Goal: Transaction & Acquisition: Subscribe to service/newsletter

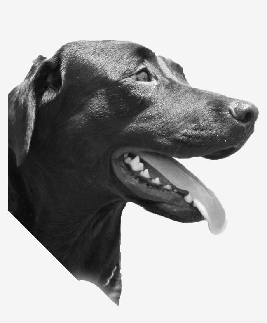
scroll to position [582, 0]
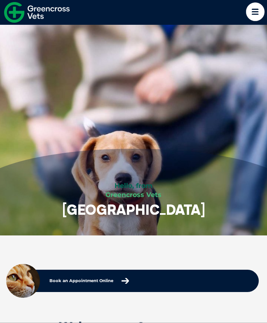
click at [263, 10] on icon at bounding box center [255, 11] width 19 height 19
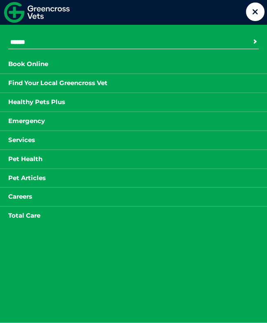
click at [59, 158] on li "Pet Health Parasite Prevention Flea Prevention Giardia Tick Prevention Zoonotic…" at bounding box center [133, 158] width 267 height 19
click at [45, 165] on li "Pet Health Parasite Prevention Flea Prevention Giardia Tick Prevention Zoonotic…" at bounding box center [133, 158] width 267 height 19
click at [42, 160] on link "Pet Health" at bounding box center [25, 159] width 51 height 10
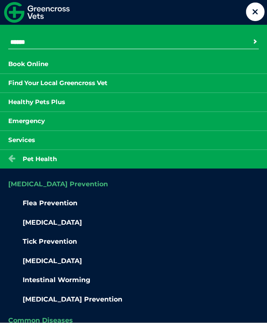
click at [257, 13] on icon at bounding box center [255, 11] width 19 height 19
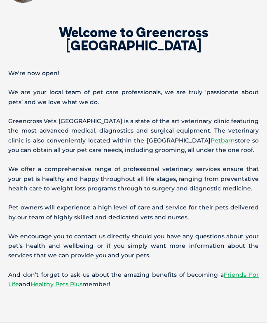
scroll to position [295, 0]
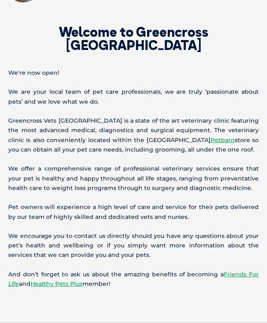
click at [52, 285] on link "Healthy Pets Plus" at bounding box center [57, 283] width 52 height 7
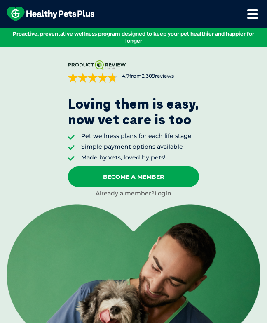
click at [149, 166] on link "Become A Member" at bounding box center [133, 176] width 131 height 21
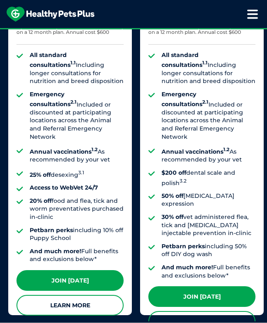
scroll to position [730, 0]
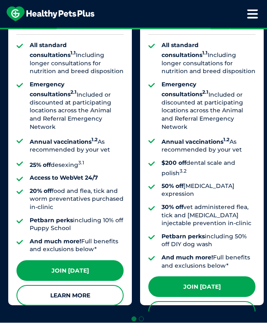
click at [212, 276] on link "Join Today" at bounding box center [201, 286] width 107 height 21
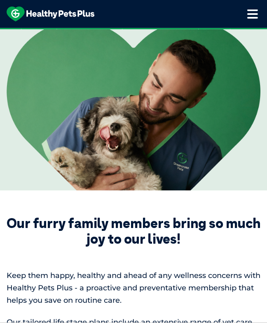
scroll to position [176, 0]
